Goal: Transaction & Acquisition: Download file/media

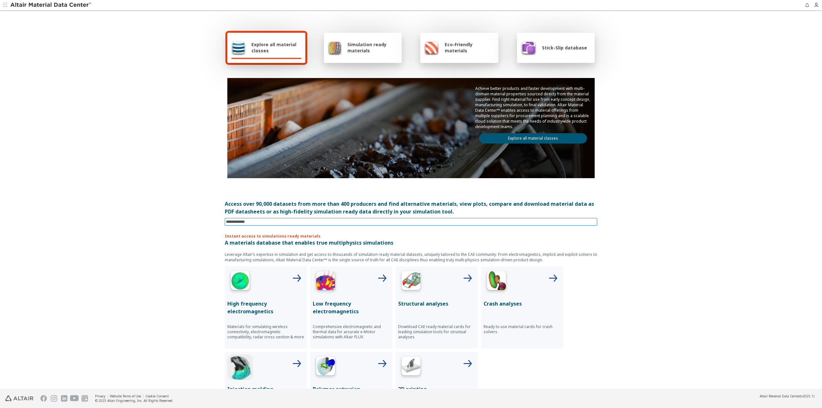
click at [288, 222] on input at bounding box center [411, 221] width 371 height 7
paste input "*********"
type input "*********"
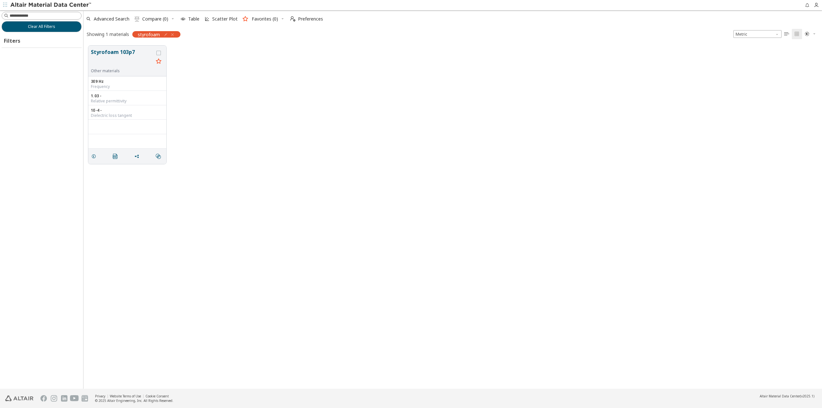
scroll to position [343, 733]
drag, startPoint x: 305, startPoint y: 175, endPoint x: 302, endPoint y: 168, distance: 7.6
click at [32, 5] on img at bounding box center [51, 5] width 82 height 6
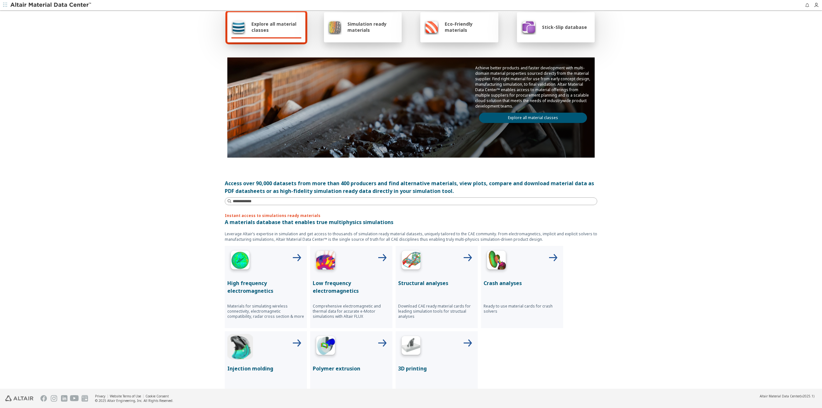
scroll to position [96, 0]
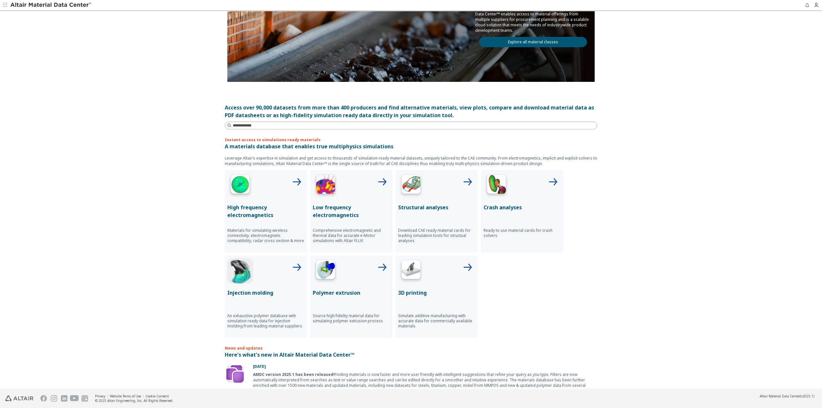
click at [422, 207] on p "Structural analyses" at bounding box center [436, 207] width 77 height 8
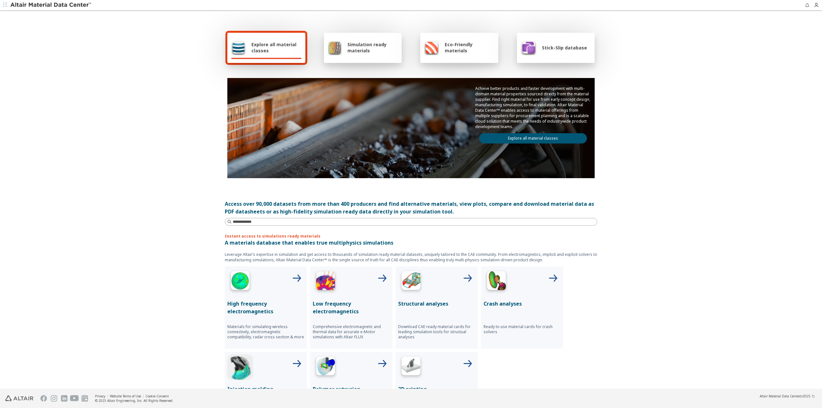
click at [510, 302] on p "Crash analyses" at bounding box center [521, 304] width 77 height 8
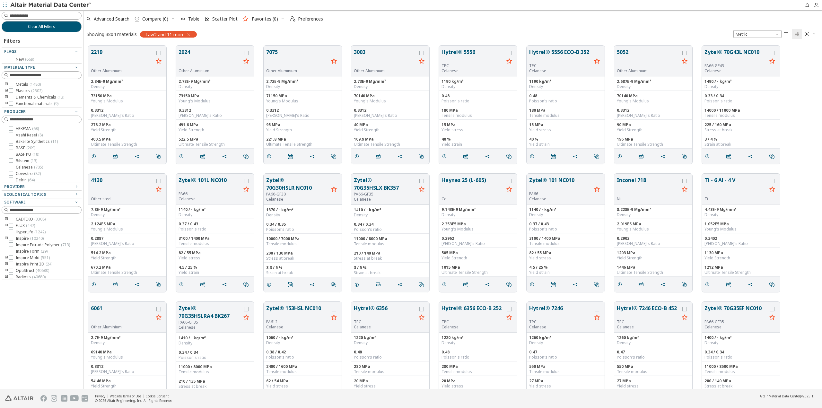
scroll to position [343, 733]
click at [6, 102] on icon "toogle group" at bounding box center [6, 103] width 4 height 5
click at [21, 122] on icon at bounding box center [20, 122] width 4 height 4
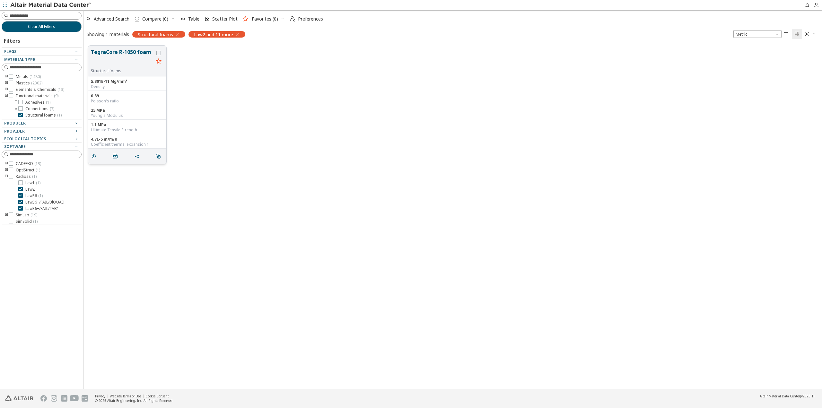
drag, startPoint x: 91, startPoint y: 51, endPoint x: 147, endPoint y: 53, distance: 56.5
click at [147, 53] on button "TegraCore R-1050 foam" at bounding box center [122, 58] width 63 height 20
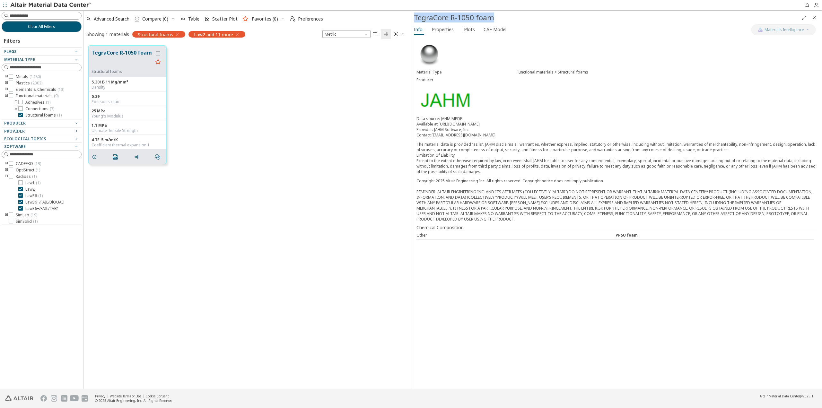
drag, startPoint x: 415, startPoint y: 17, endPoint x: 506, endPoint y: 21, distance: 90.9
click at [506, 21] on div "TegraCore R-1050 foam" at bounding box center [606, 18] width 385 height 10
copy div "TegraCore R-1050 foam"
click at [21, 114] on icon at bounding box center [20, 115] width 4 height 4
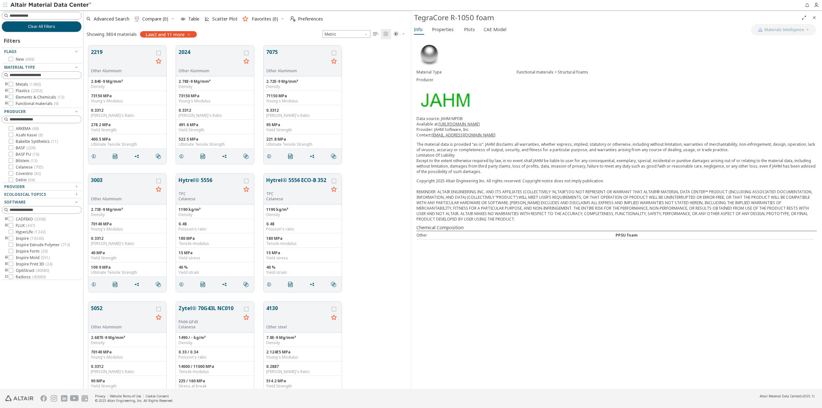
click at [6, 90] on icon "toogle group" at bounding box center [6, 90] width 4 height 5
click at [15, 97] on icon "toogle group" at bounding box center [16, 97] width 4 height 5
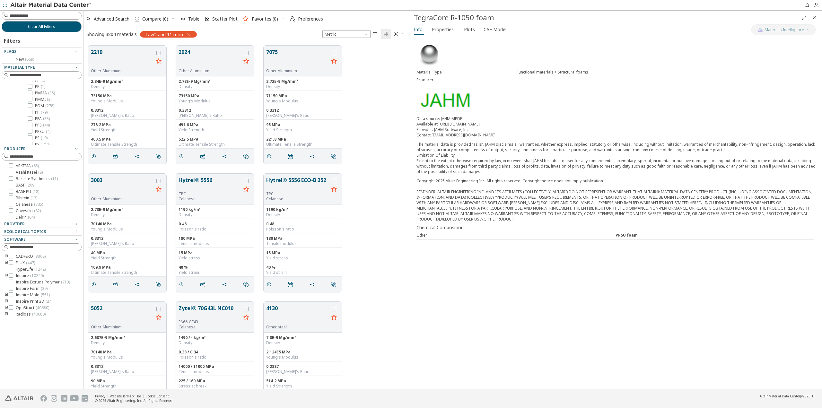
scroll to position [257, 0]
click at [31, 136] on icon at bounding box center [30, 135] width 4 height 4
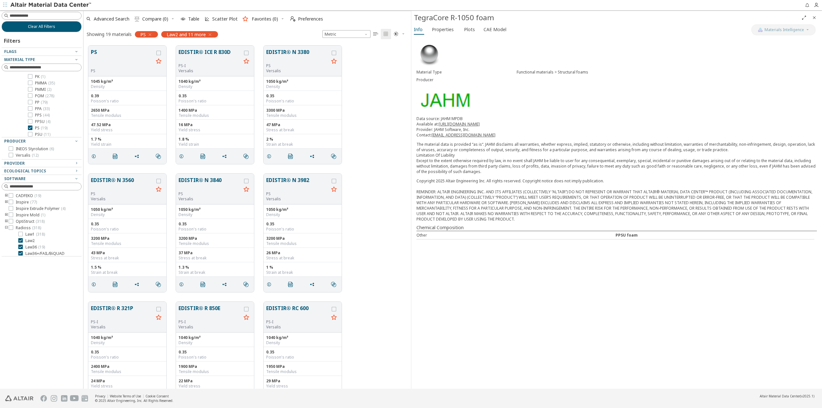
drag, startPoint x: 239, startPoint y: 51, endPoint x: 114, endPoint y: 41, distance: 124.9
click at [114, 41] on div "PS PS 1045 kg/m³ Density 0.39 Poisson's ratio 2650 MPa Tensile modulus 47.52 MP…" at bounding box center [246, 105] width 327 height 128
click at [205, 51] on button "EDISTIR® ICE R 830D" at bounding box center [209, 55] width 63 height 15
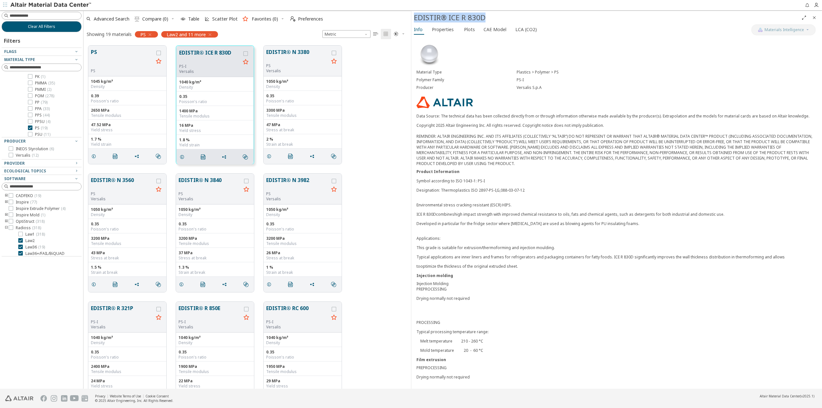
drag, startPoint x: 501, startPoint y: 18, endPoint x: 415, endPoint y: 21, distance: 86.1
click at [415, 21] on div "EDISTIR® ICE R 830D" at bounding box center [606, 18] width 385 height 10
copy div "EDISTIR® ICE R 830D"
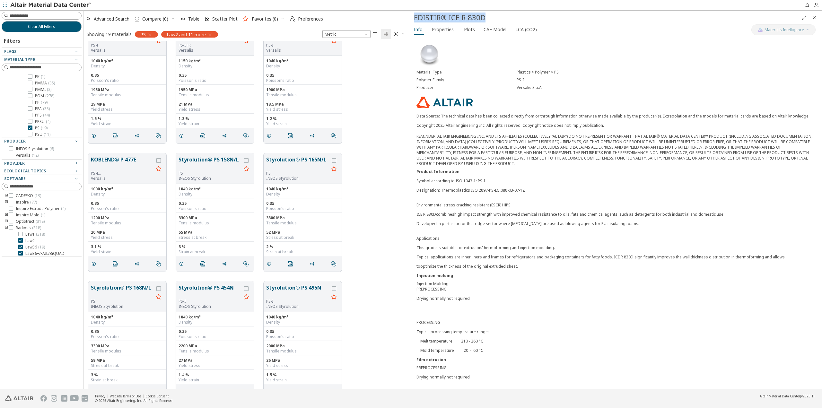
scroll to position [548, 0]
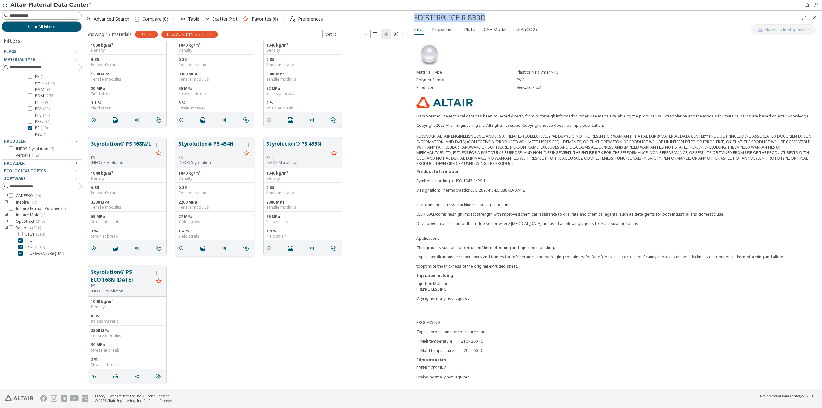
click at [195, 150] on button "Styrolution® PS 454N" at bounding box center [209, 147] width 63 height 15
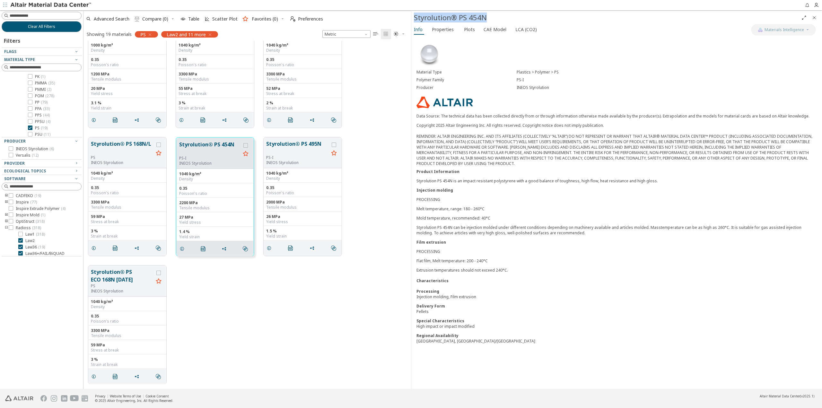
drag, startPoint x: 490, startPoint y: 16, endPoint x: 413, endPoint y: 18, distance: 76.7
click at [413, 18] on div "Styrolution® PS 454N" at bounding box center [616, 17] width 410 height 13
copy div "Styrolution® PS 454N"
click at [258, 312] on div "Styrolution® PS ECO 168N [DATE] PS INEOS Styrolution 1040 kg/m³ Density 0.35 Po…" at bounding box center [246, 325] width 327 height 128
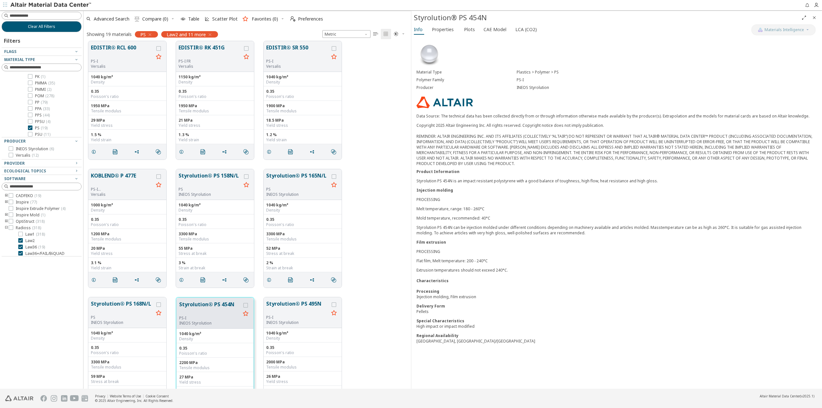
scroll to position [388, 0]
drag, startPoint x: 144, startPoint y: 175, endPoint x: 98, endPoint y: 176, distance: 46.2
click at [98, 176] on button "KOBLEND® P 477E" at bounding box center [122, 179] width 63 height 15
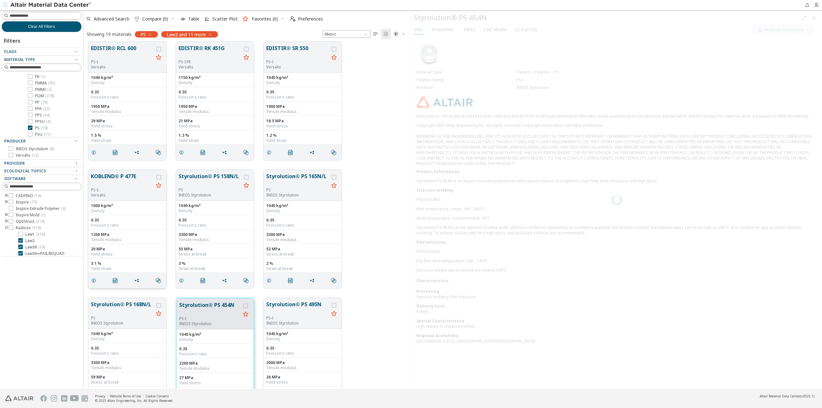
click at [107, 173] on button "KOBLEND® P 477E" at bounding box center [122, 179] width 63 height 15
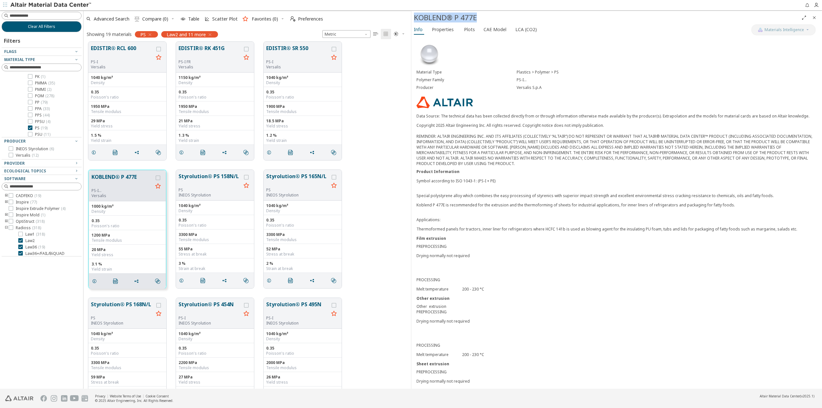
drag, startPoint x: 479, startPoint y: 17, endPoint x: 415, endPoint y: 21, distance: 64.6
click at [415, 21] on div "KOBLEND® P 477E" at bounding box center [606, 18] width 385 height 10
copy div "KOBLEND® P 477E"
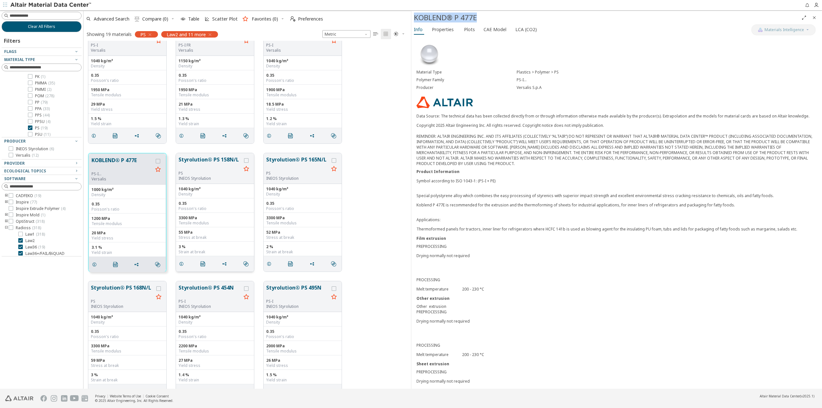
scroll to position [484, 0]
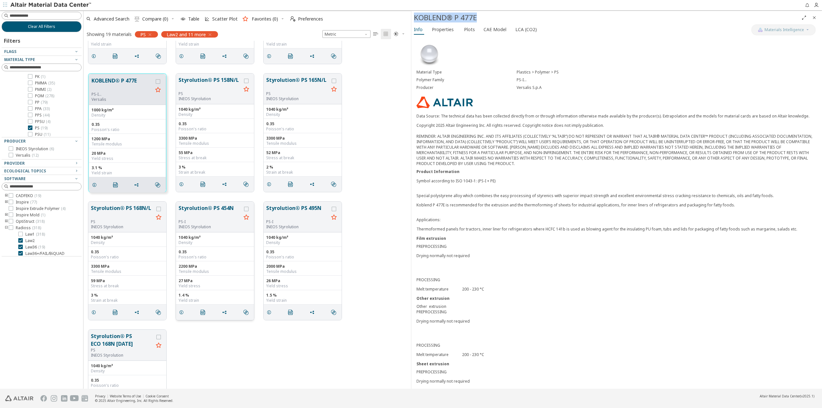
click at [201, 215] on button "Styrolution® PS 454N" at bounding box center [209, 211] width 63 height 15
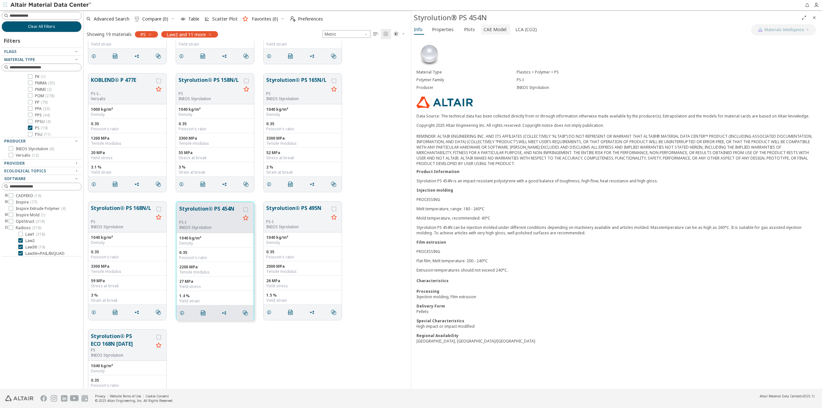
click at [493, 27] on span "CAE Model" at bounding box center [494, 29] width 23 height 10
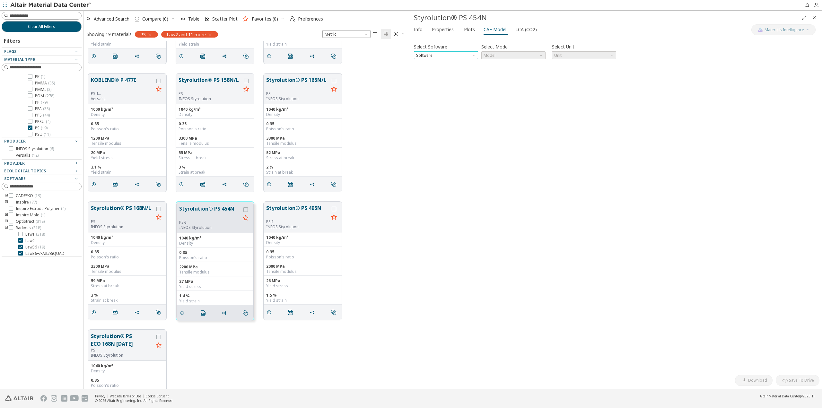
click at [435, 55] on span "Software" at bounding box center [446, 55] width 64 height 8
click at [439, 85] on span "Radioss" at bounding box center [445, 86] width 59 height 4
click at [496, 56] on span "Model" at bounding box center [513, 55] width 64 height 8
click at [498, 69] on span "Law36" at bounding box center [513, 71] width 59 height 4
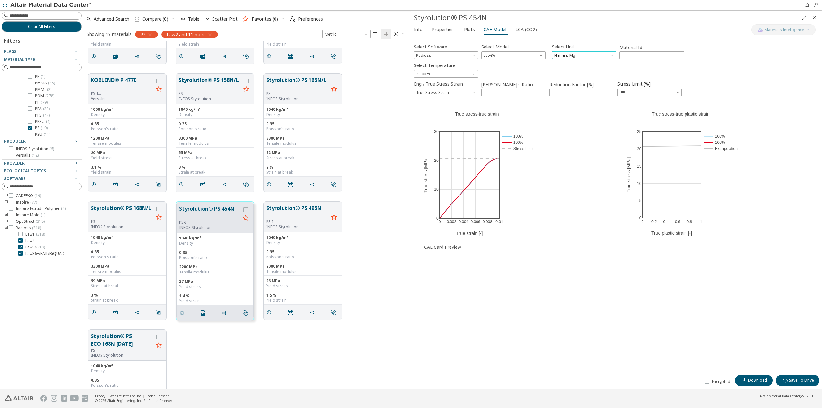
click at [584, 55] on span "N mm s Mg" at bounding box center [584, 55] width 64 height 8
click at [584, 71] on span "N m s kg" at bounding box center [583, 71] width 59 height 4
click at [757, 381] on span "Download" at bounding box center [757, 380] width 19 height 5
click at [568, 56] on span "N m s kg" at bounding box center [584, 55] width 64 height 8
click at [583, 82] on button "N mm s Mg" at bounding box center [584, 86] width 64 height 8
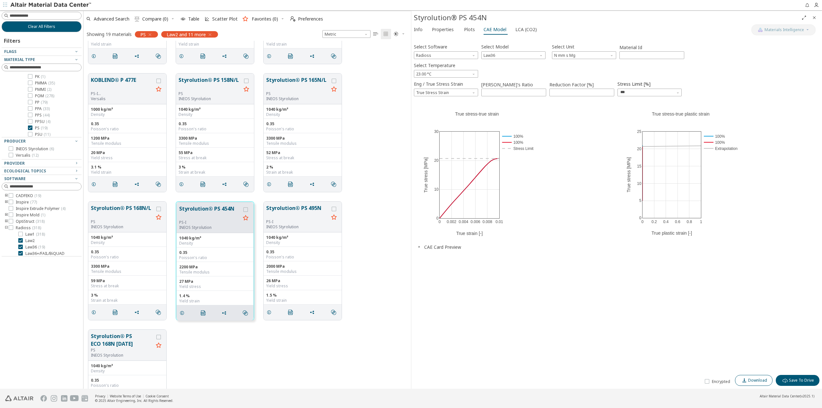
click at [757, 380] on span "Download" at bounding box center [757, 380] width 19 height 5
